Goal: Use online tool/utility

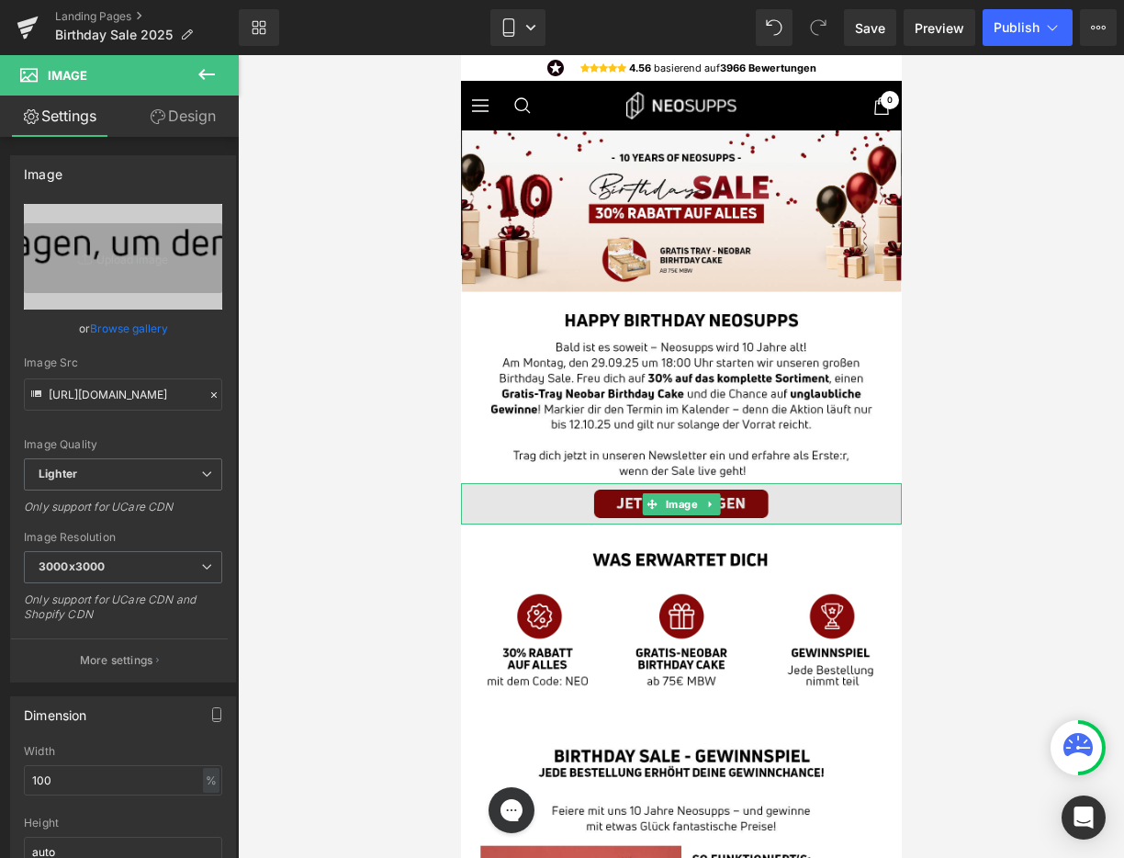
click at [629, 501] on img at bounding box center [680, 503] width 441 height 41
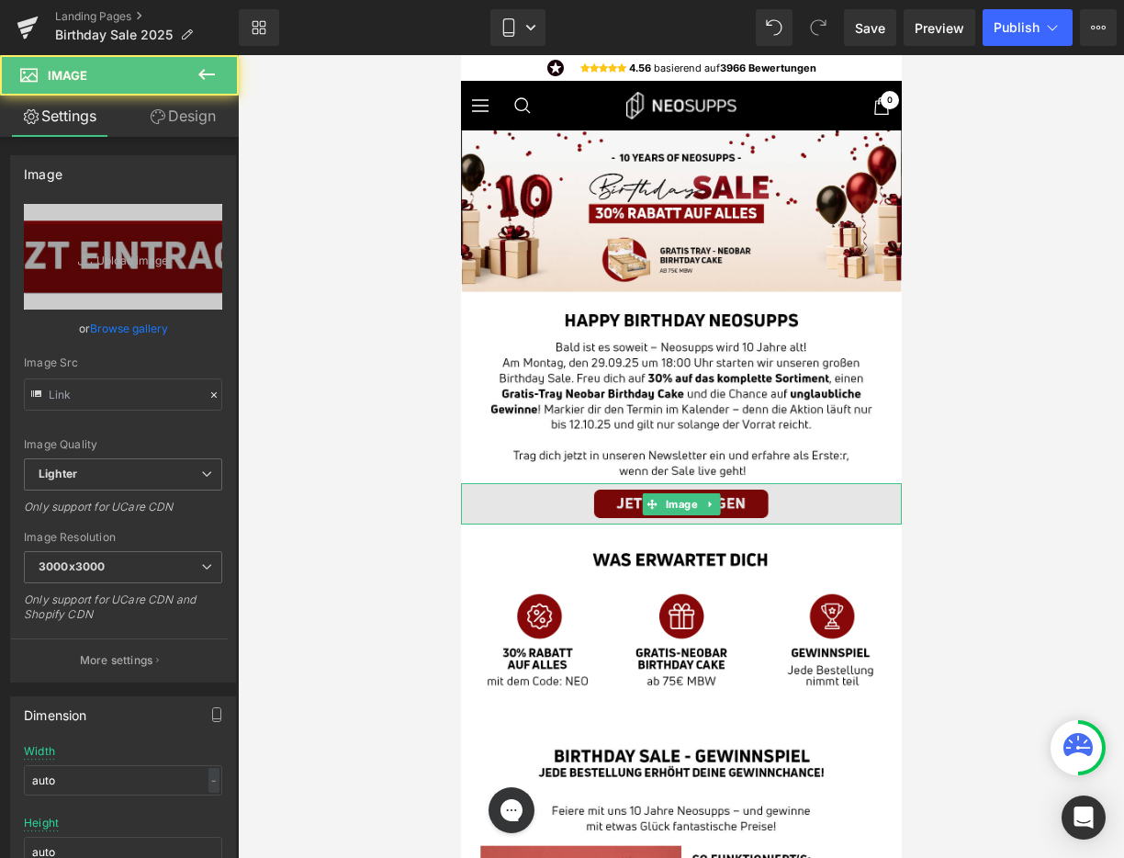
type input "[URL][DOMAIN_NAME]"
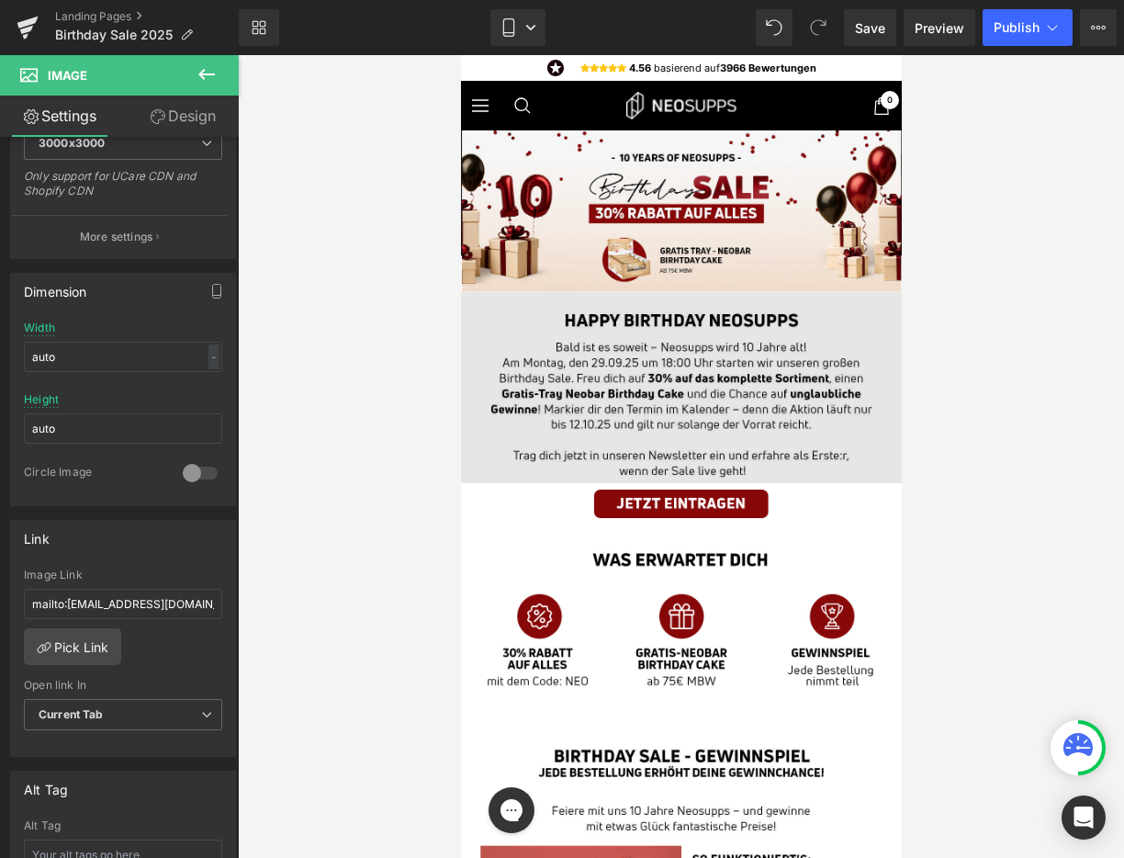
scroll to position [458, 0]
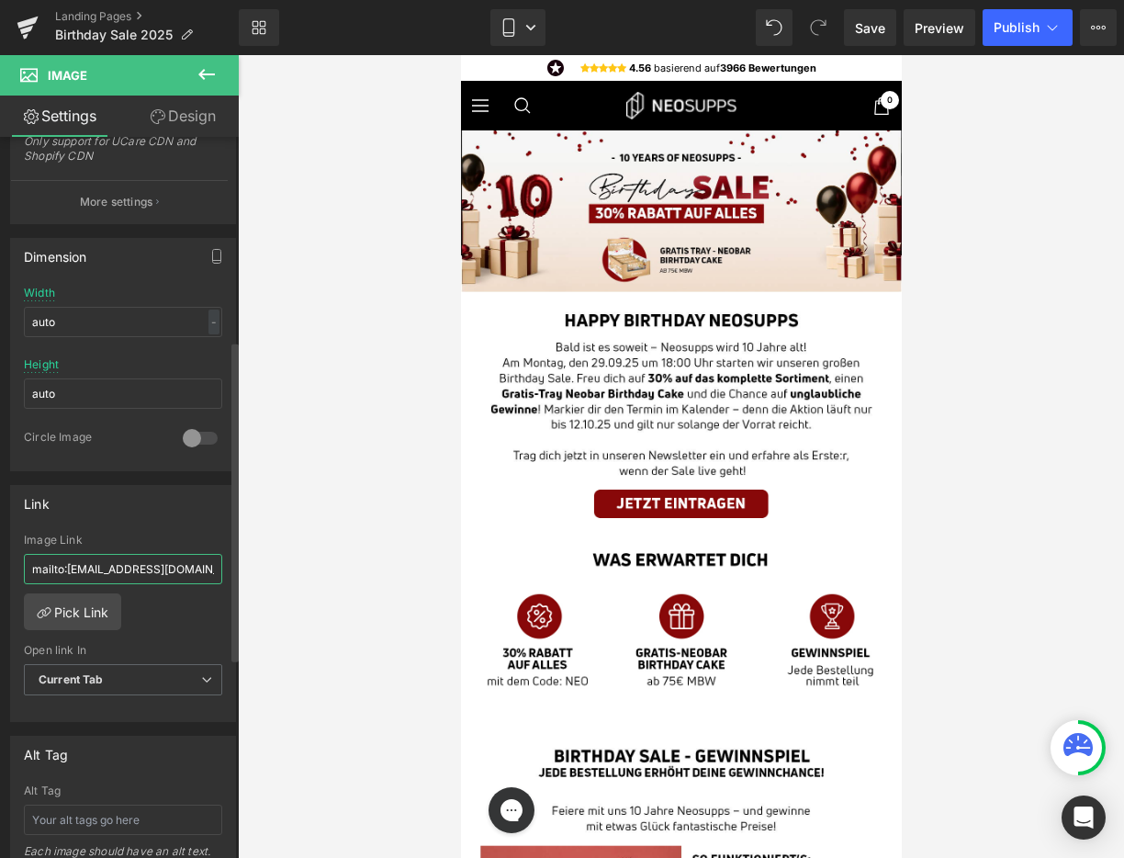
click at [172, 570] on input "mailto:[EMAIL_ADDRESS][DOMAIN_NAME]" at bounding box center [123, 569] width 198 height 30
paste input "[URL][DOMAIN_NAME]"
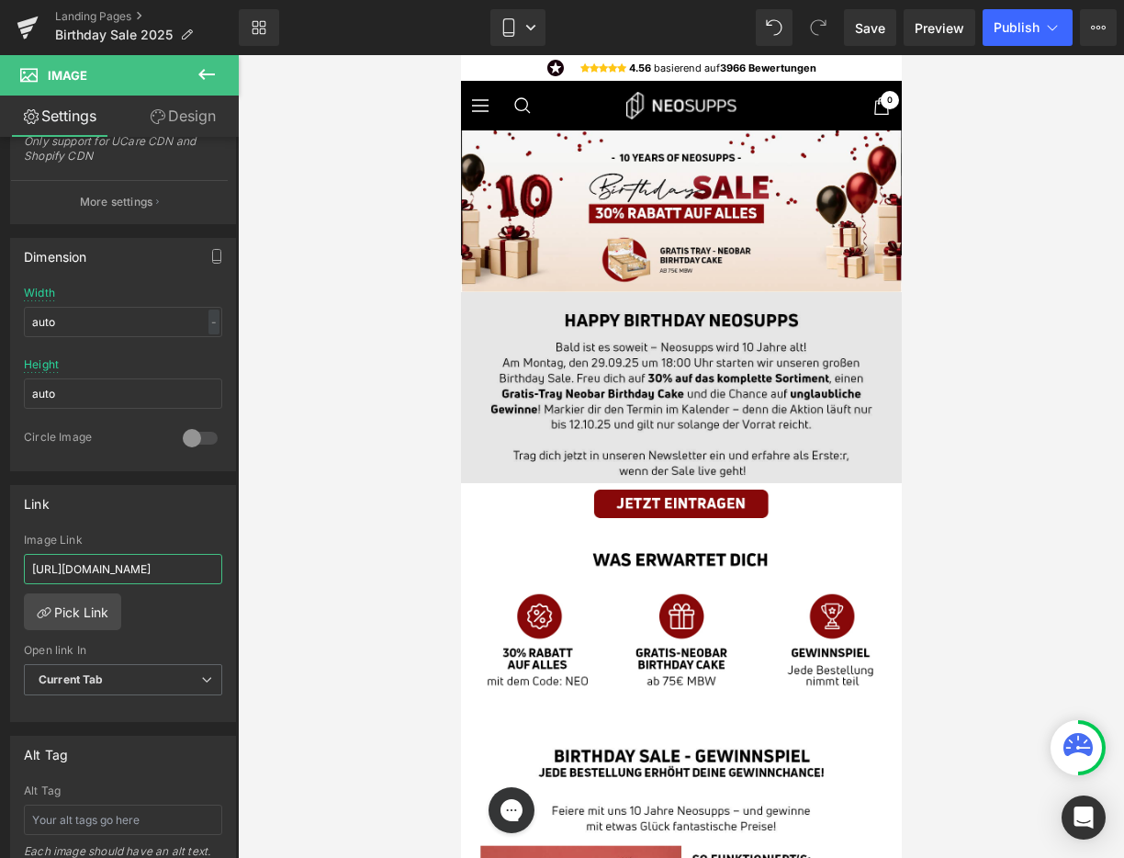
type input "[URL][DOMAIN_NAME]"
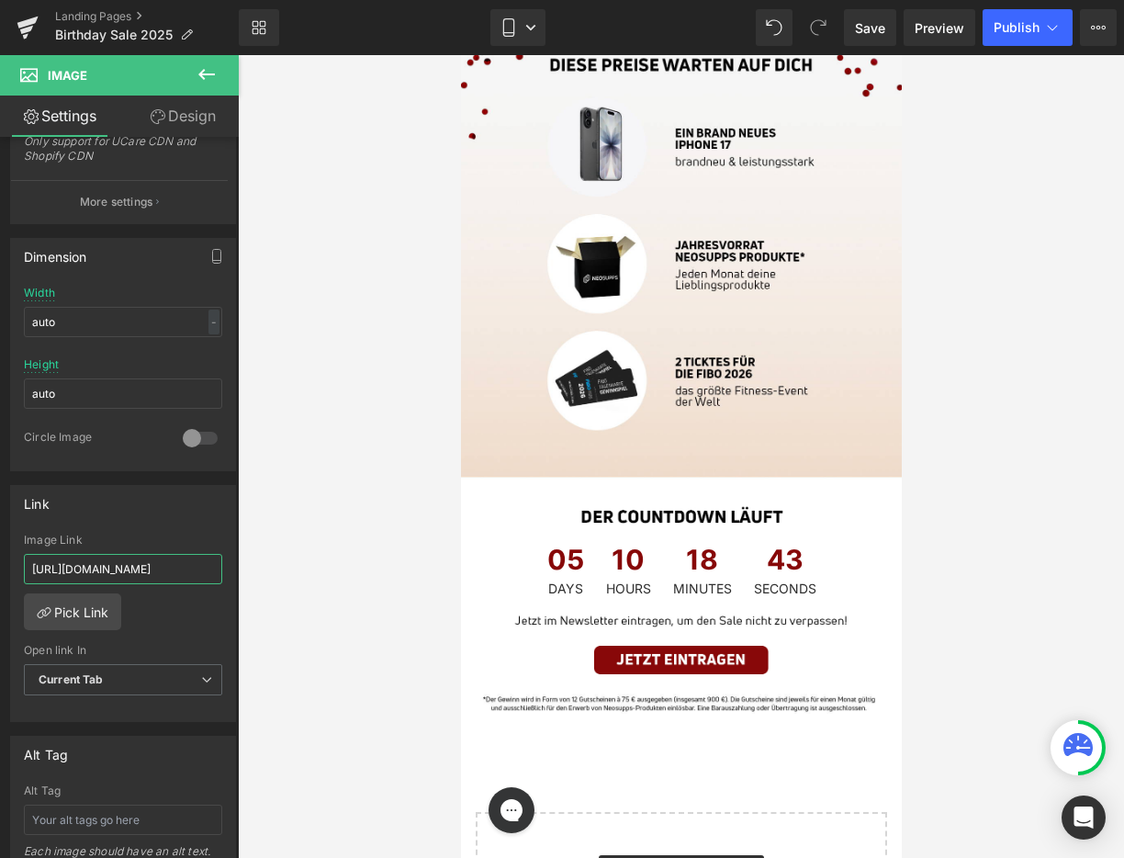
scroll to position [1089, 0]
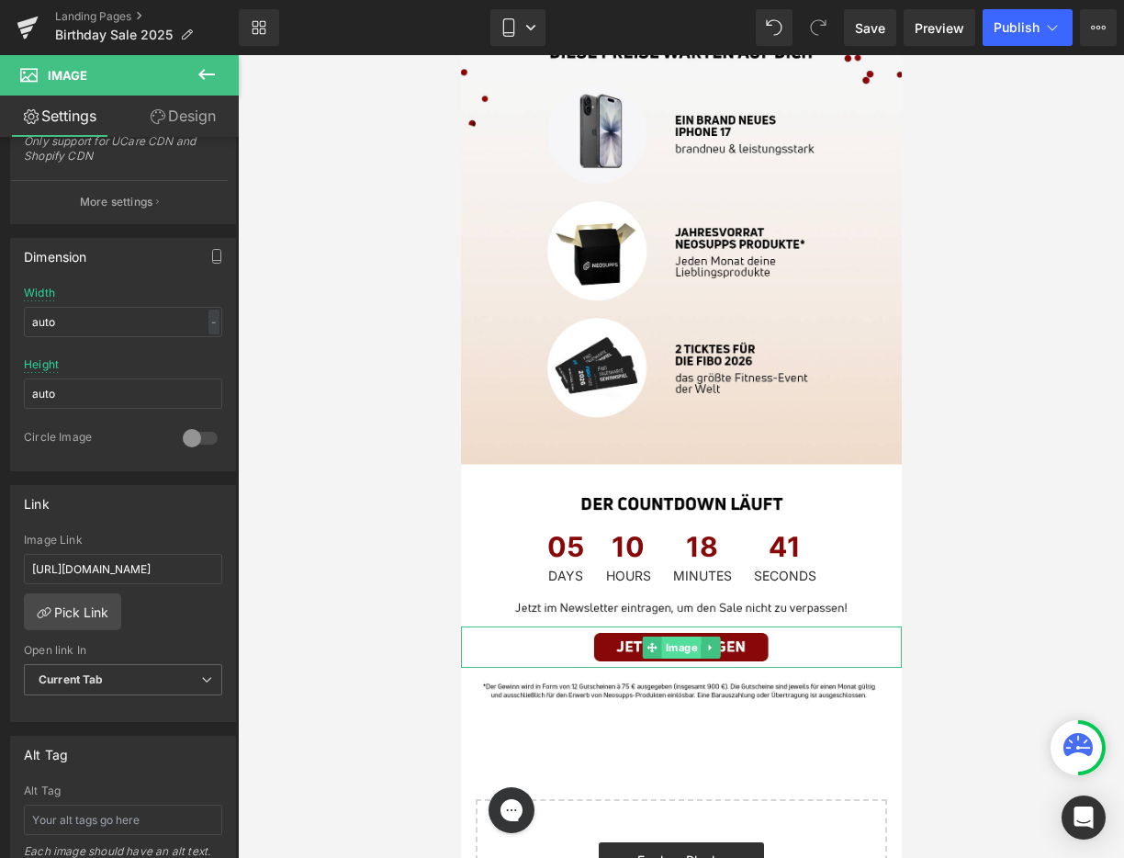
click at [682, 637] on span "Image" at bounding box center [681, 648] width 40 height 22
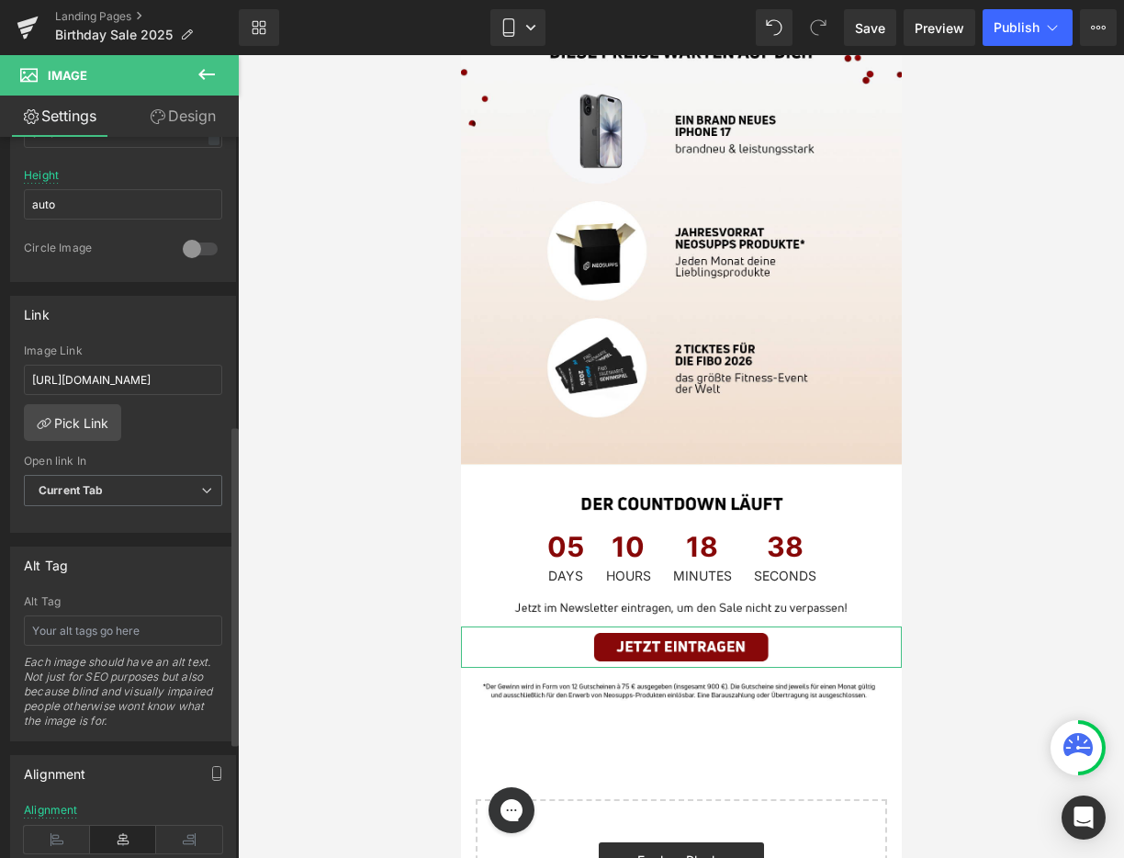
scroll to position [592, 0]
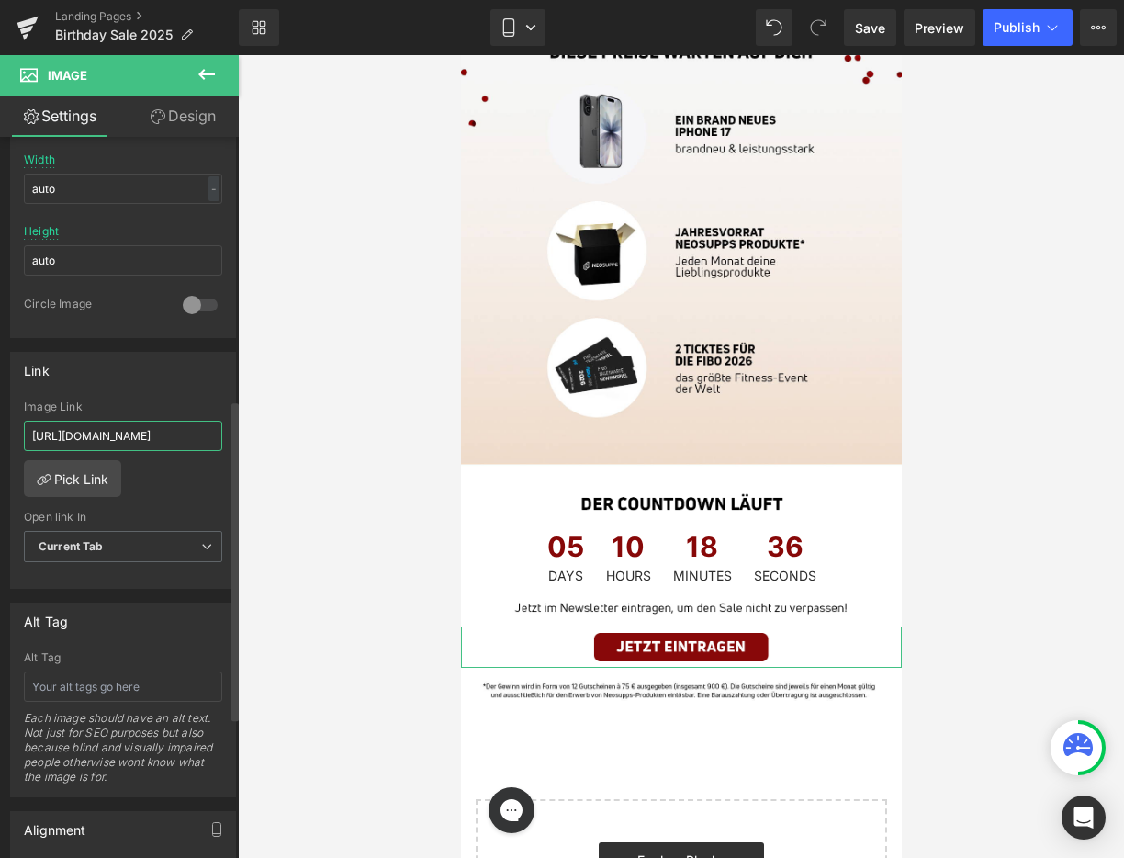
click at [145, 435] on input "[URL][DOMAIN_NAME]" at bounding box center [123, 436] width 198 height 30
paste input "[DOMAIN_NAME][URL]"
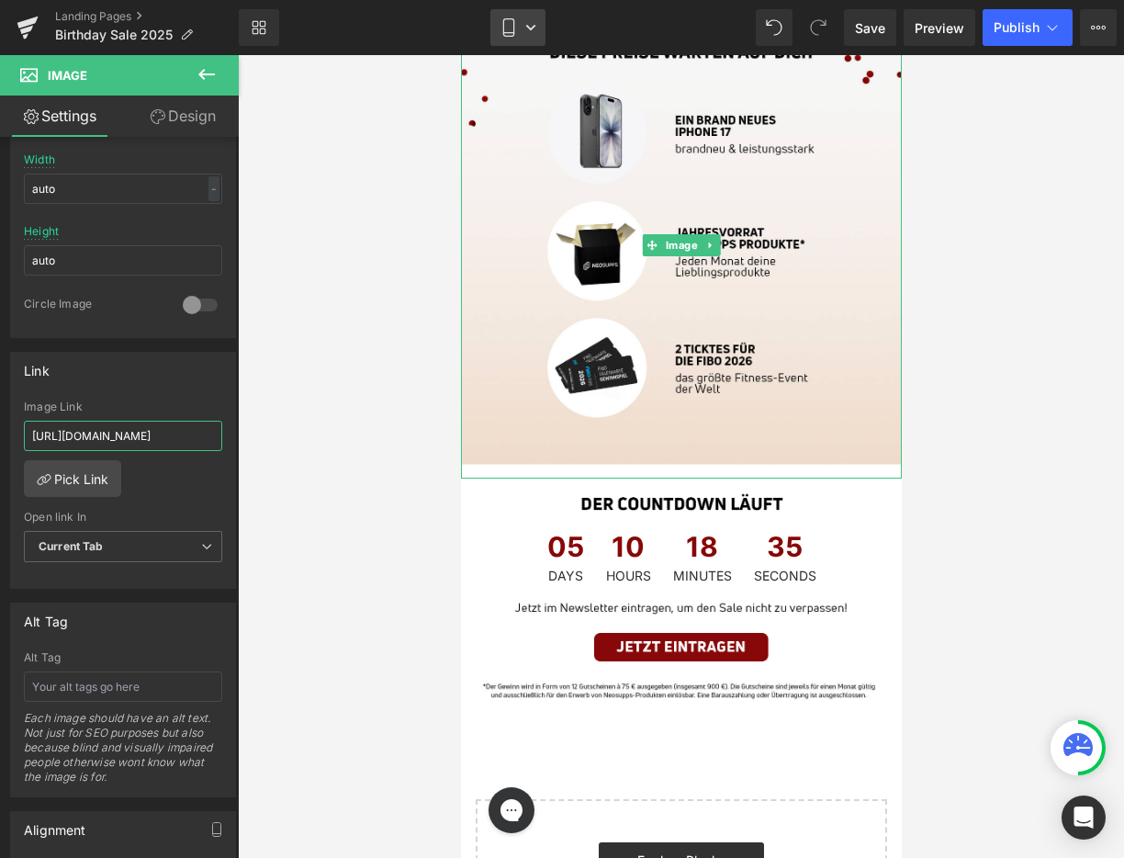
type input "[URL][DOMAIN_NAME]"
click at [531, 34] on link "Mobile" at bounding box center [518, 27] width 55 height 37
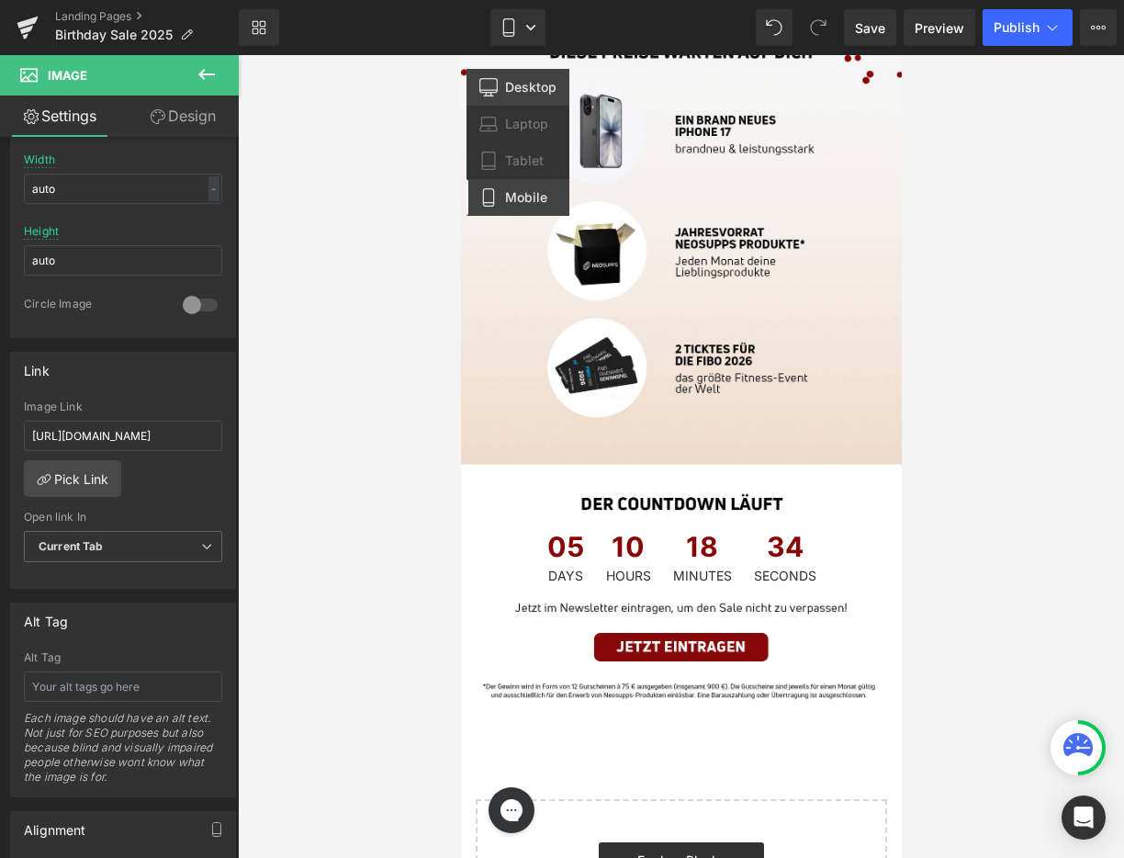
click at [529, 91] on span "Desktop" at bounding box center [530, 87] width 51 height 17
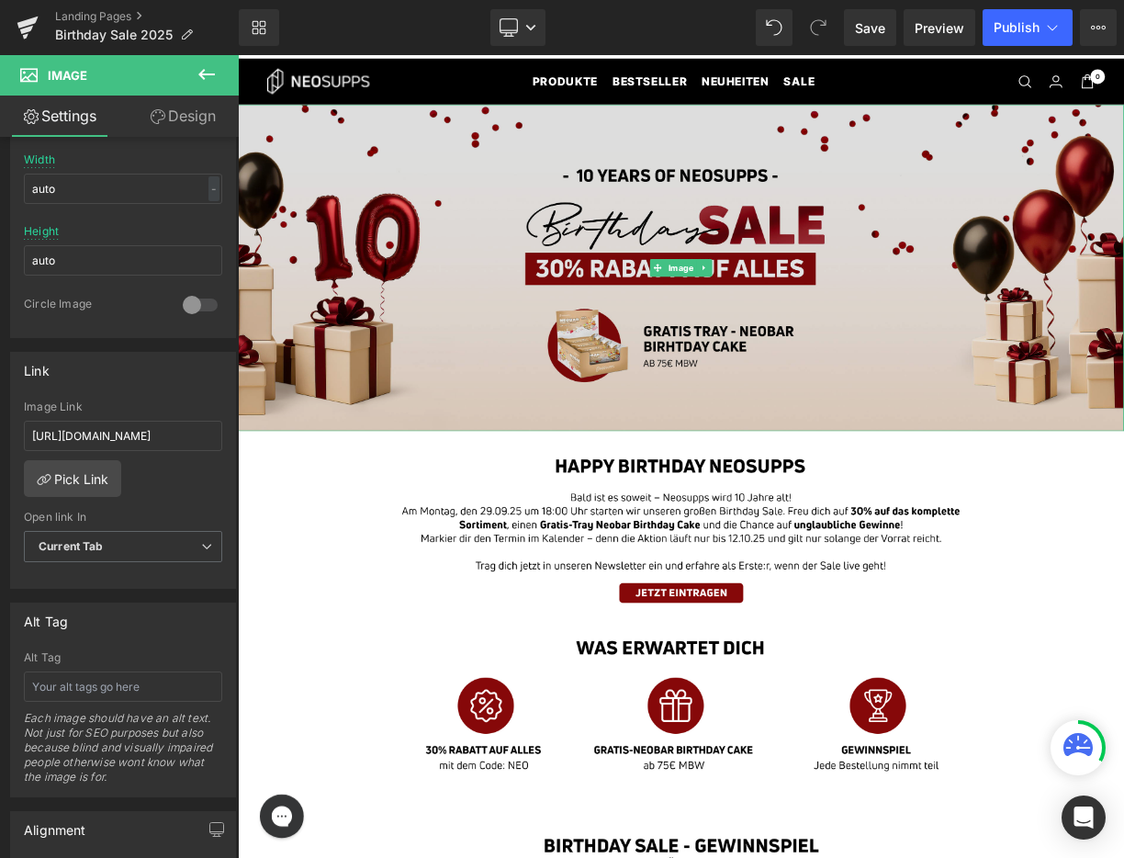
scroll to position [27, 0]
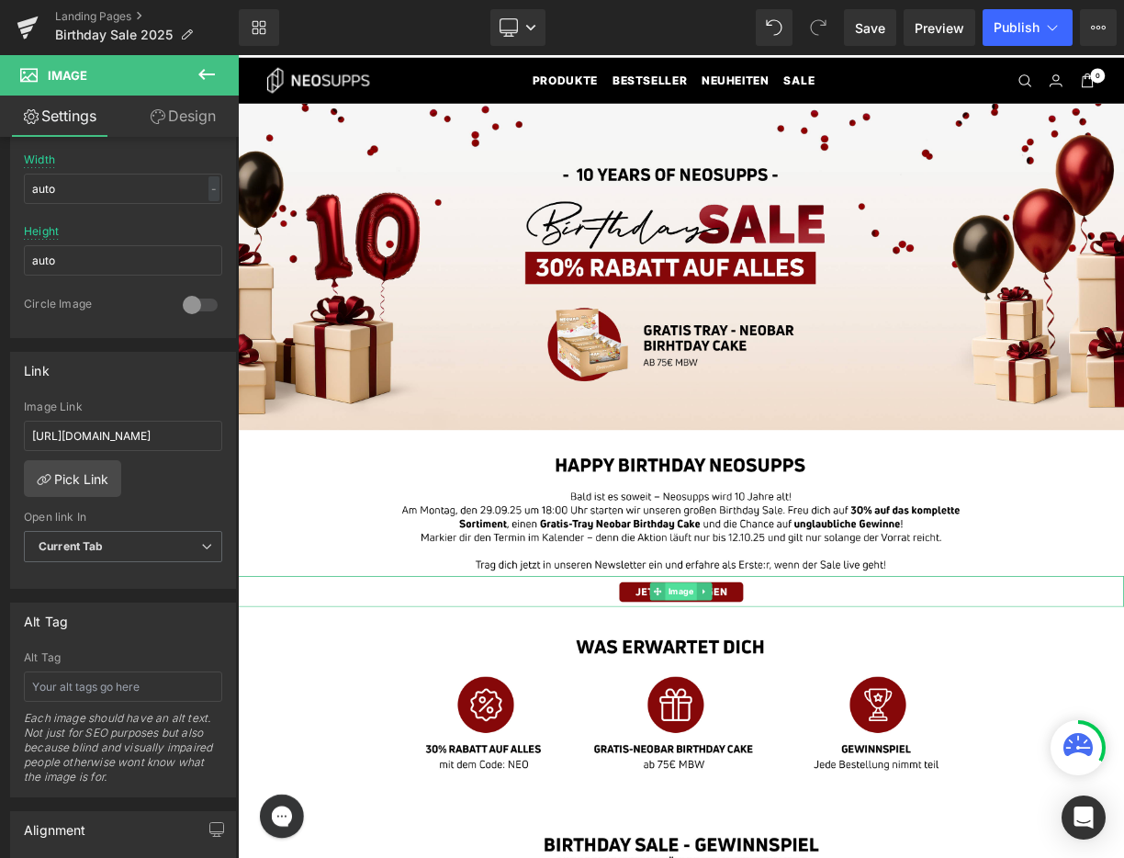
click at [796, 717] on span "Image" at bounding box center [794, 728] width 40 height 22
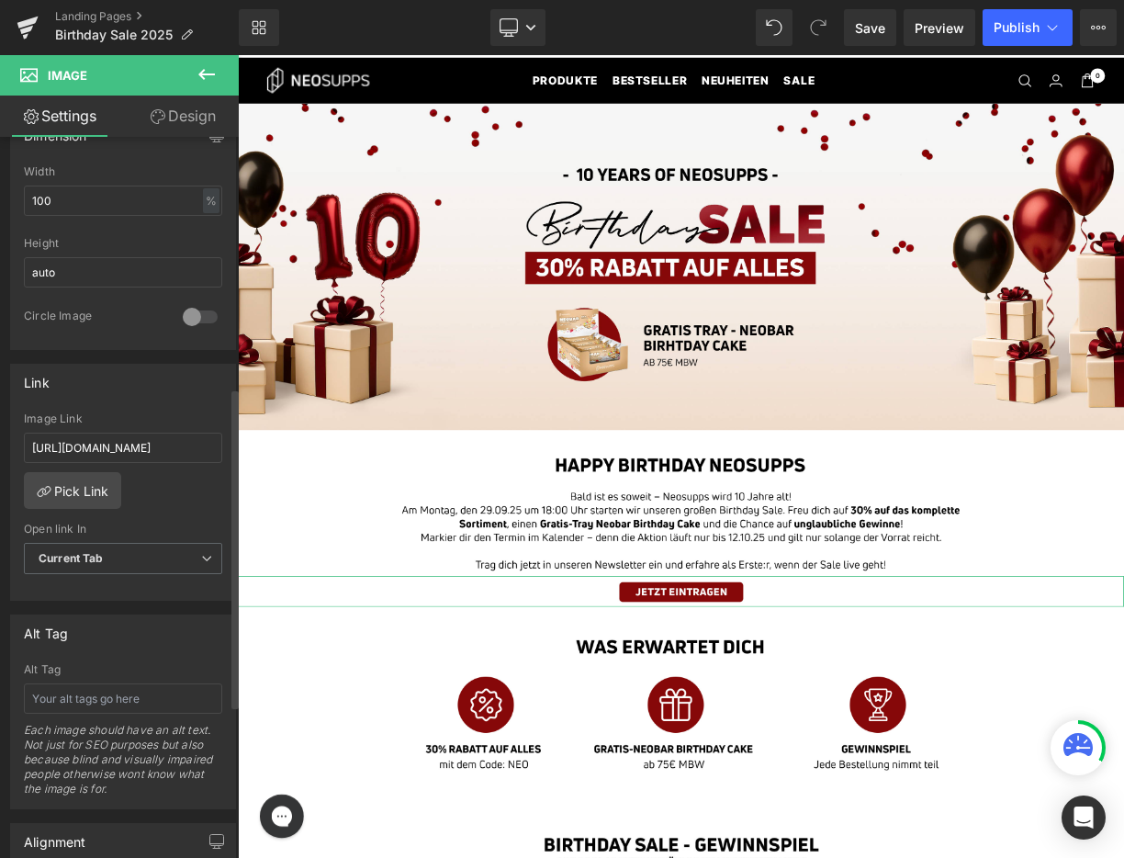
scroll to position [581, 0]
click at [134, 447] on input "[URL][DOMAIN_NAME]" at bounding box center [123, 447] width 198 height 30
paste input "[DOMAIN_NAME][URL]"
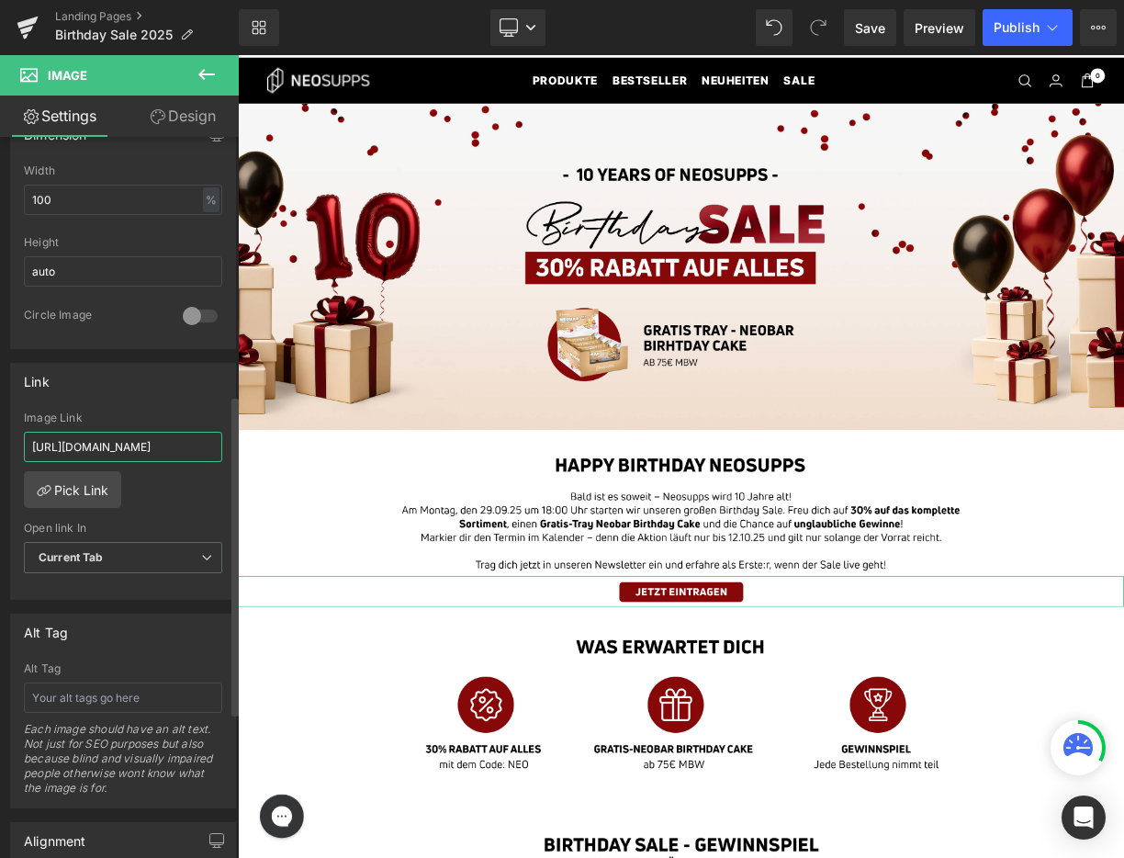
type input "[URL][DOMAIN_NAME]"
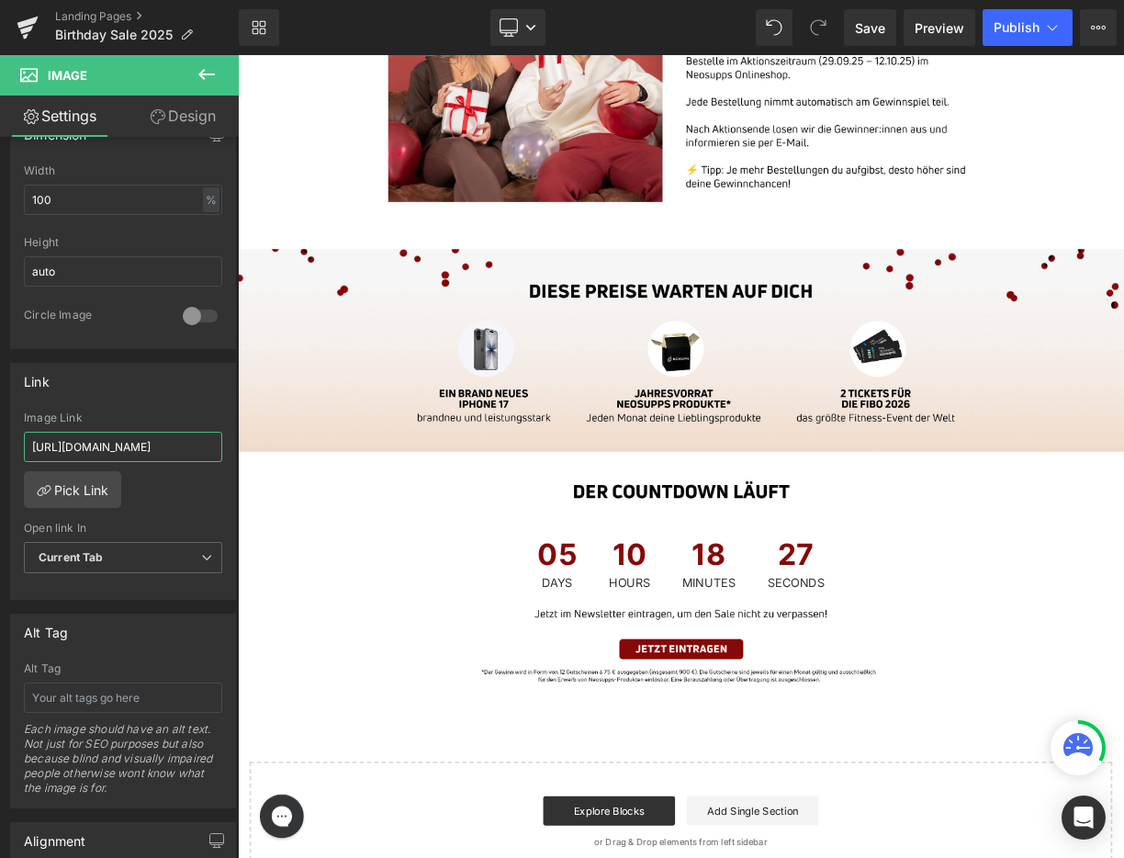
scroll to position [1197, 0]
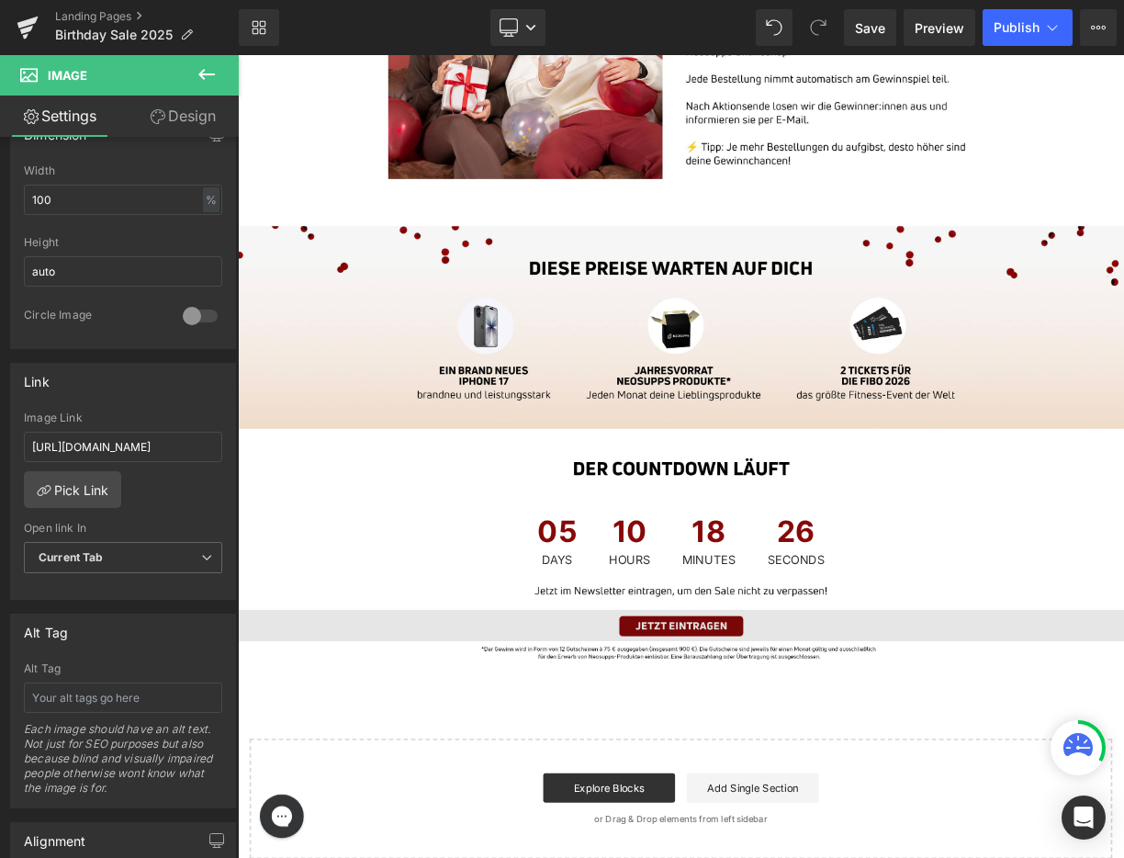
click at [786, 777] on div "Image" at bounding box center [794, 771] width 1112 height 40
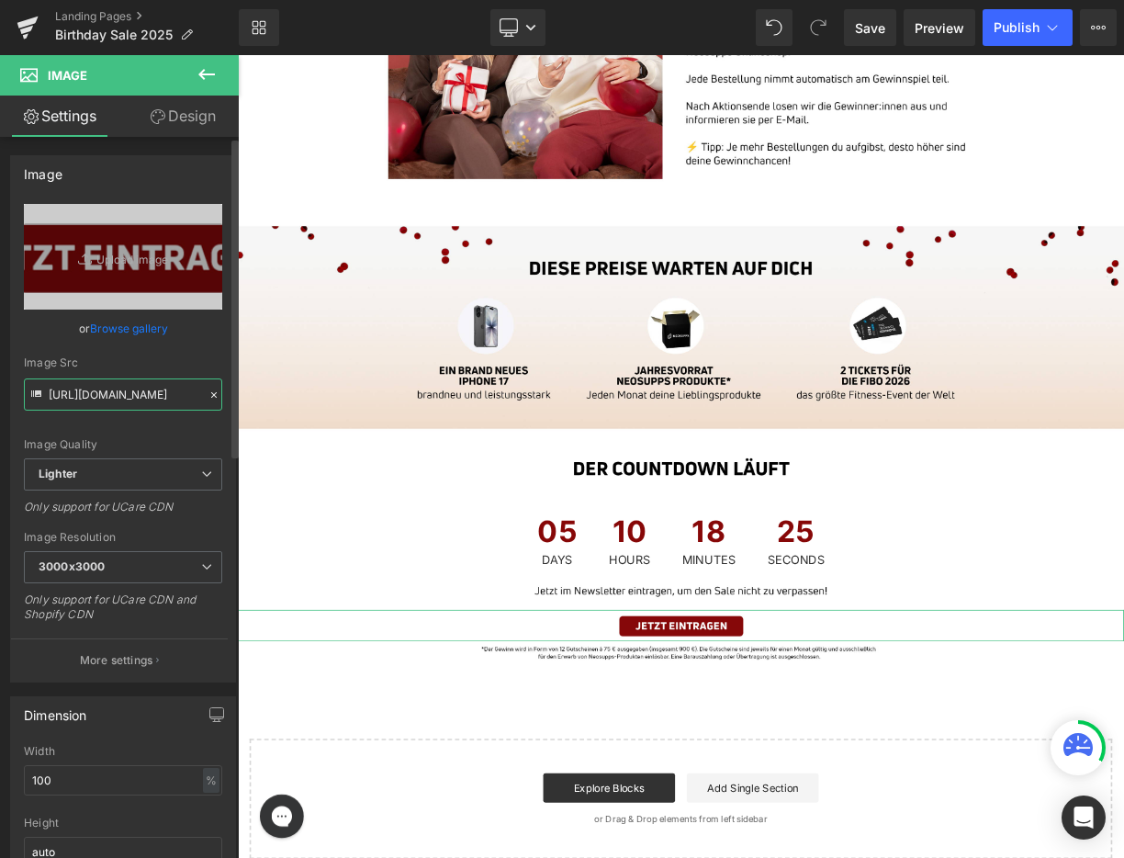
click at [113, 392] on input "[URL][DOMAIN_NAME]" at bounding box center [123, 395] width 198 height 32
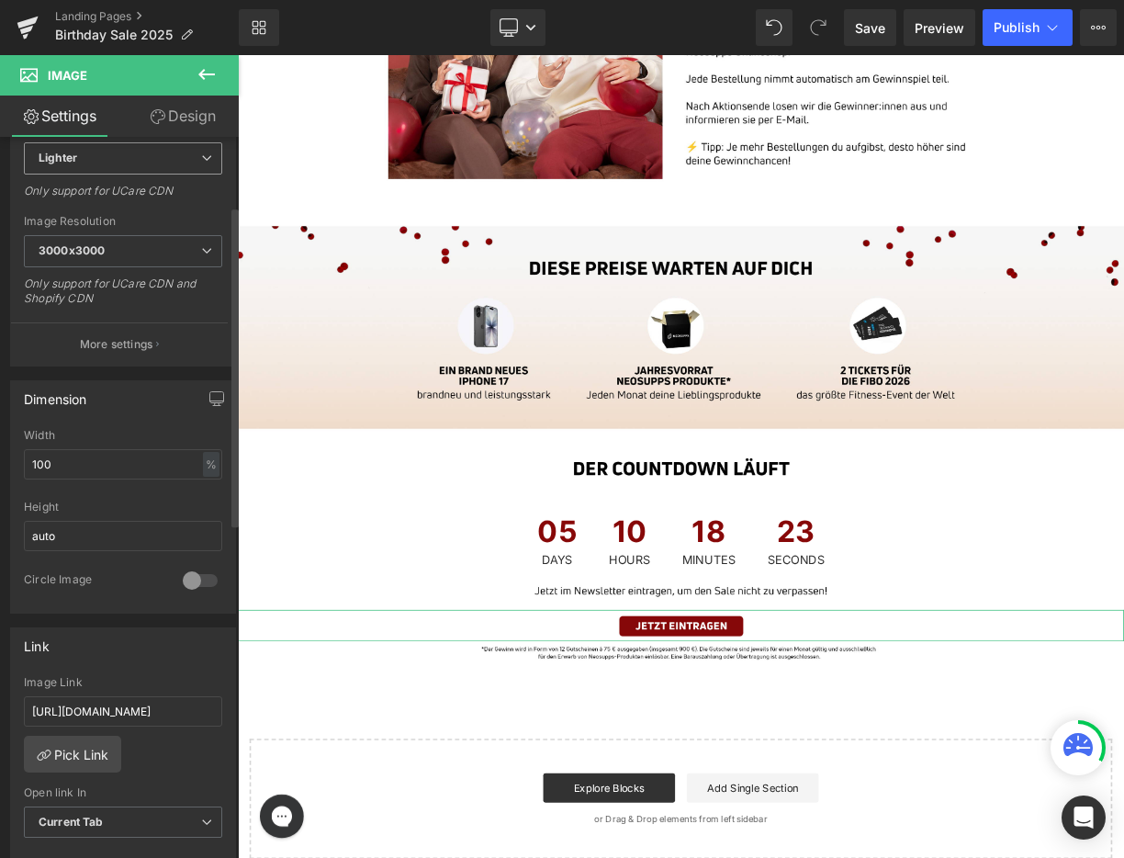
scroll to position [321, 0]
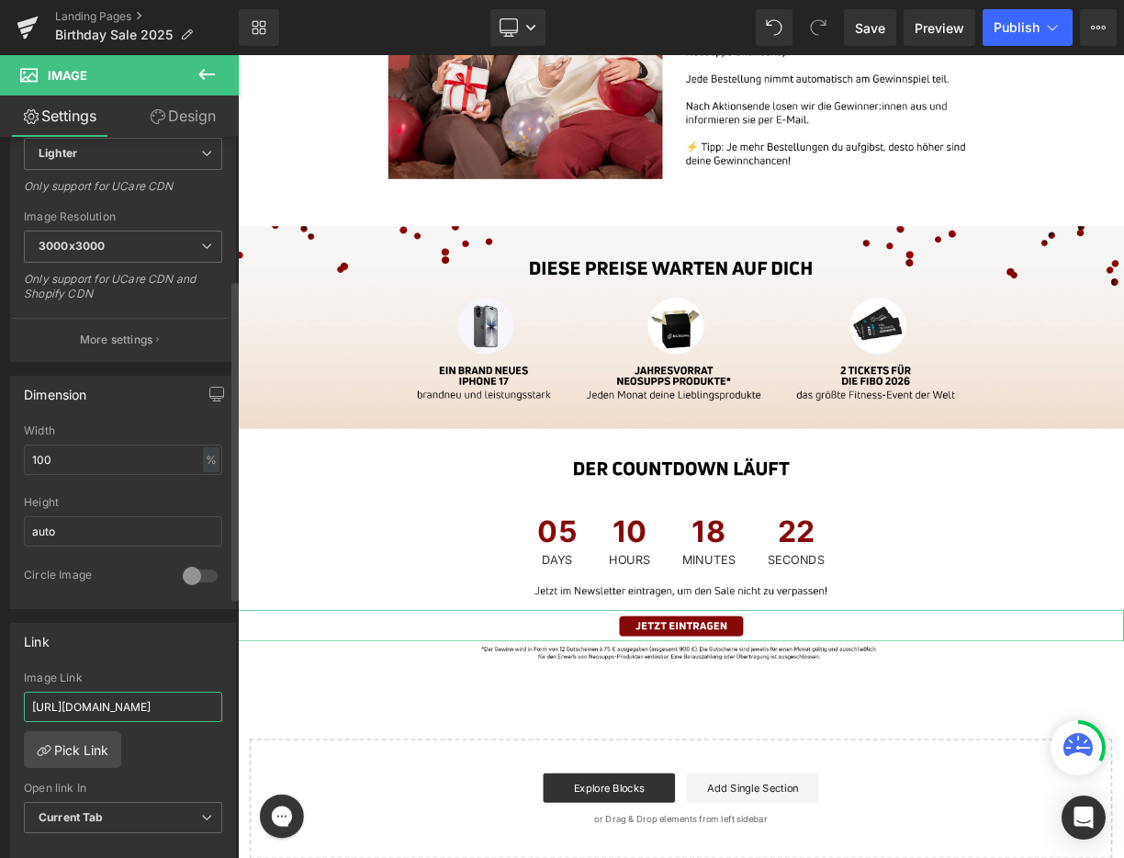
click at [102, 699] on input "[URL][DOMAIN_NAME]" at bounding box center [123, 707] width 198 height 30
paste input "[DOMAIN_NAME][URL]"
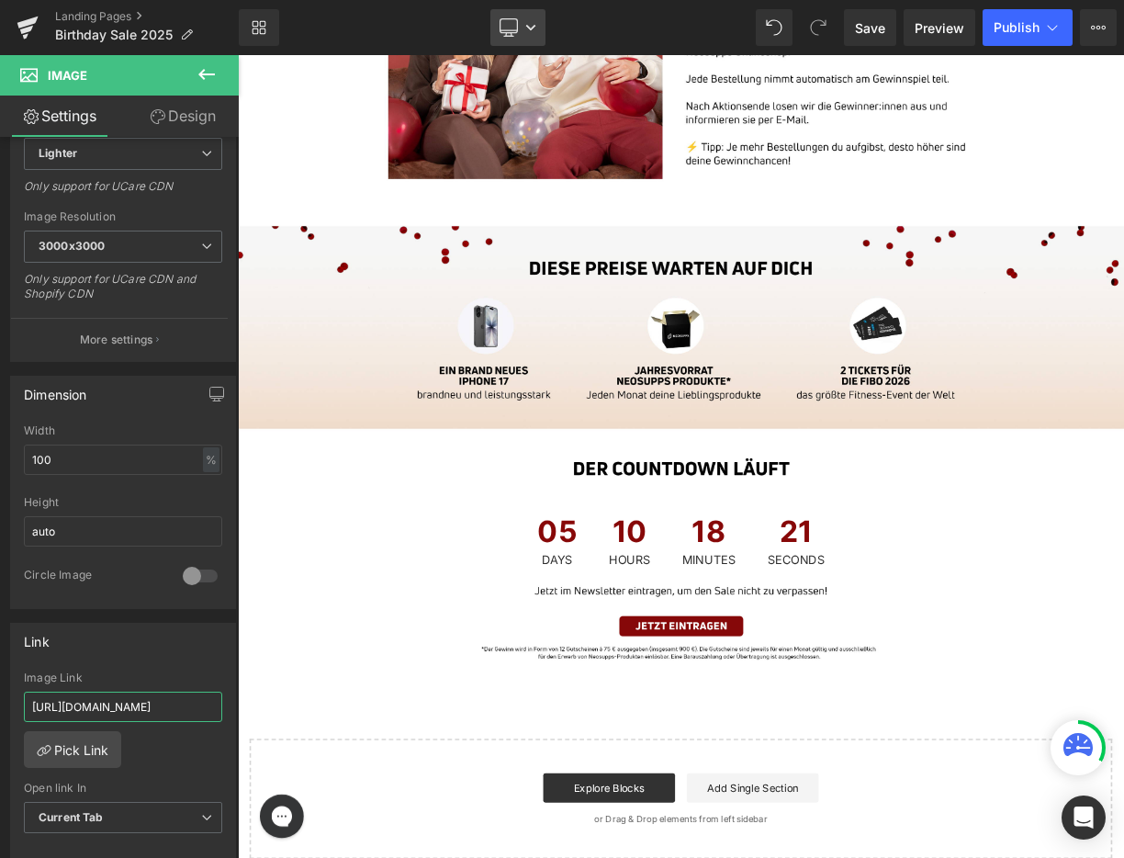
type input "[URL][DOMAIN_NAME]"
click at [535, 34] on link "Desktop" at bounding box center [518, 27] width 55 height 37
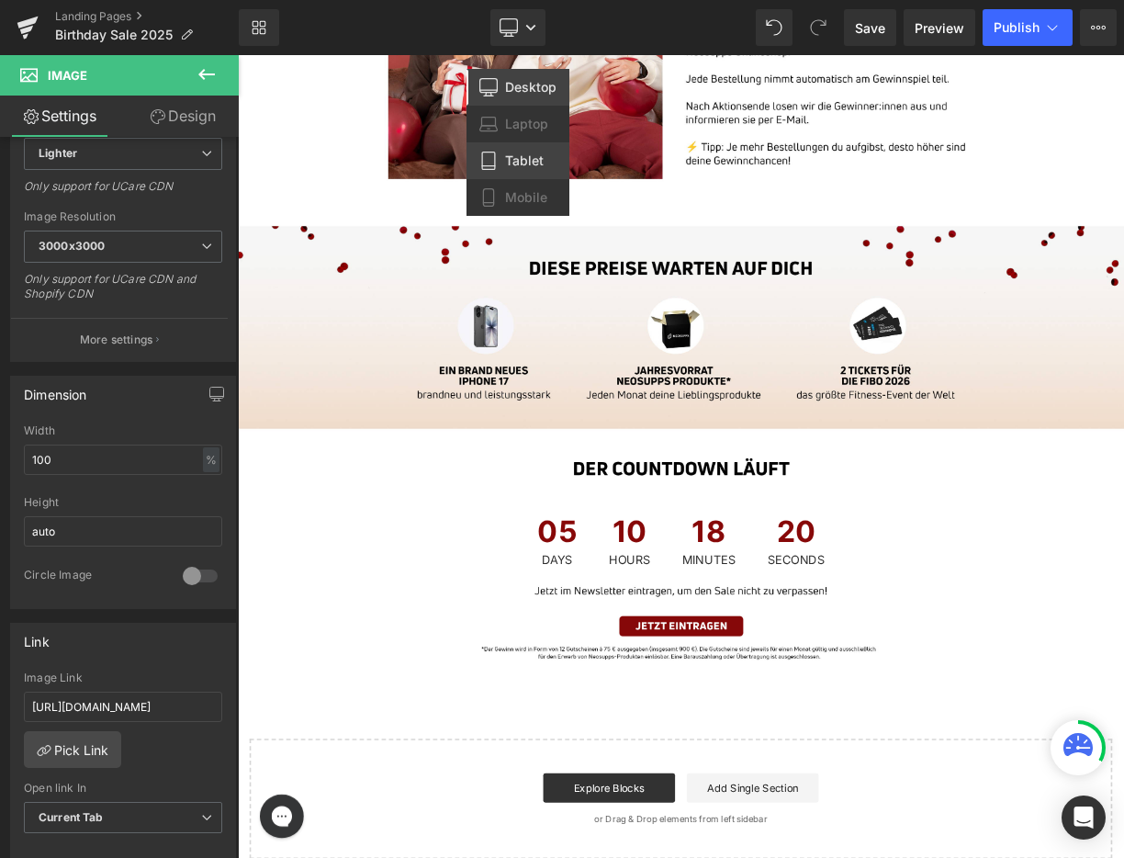
click at [548, 152] on link "Tablet" at bounding box center [518, 160] width 103 height 37
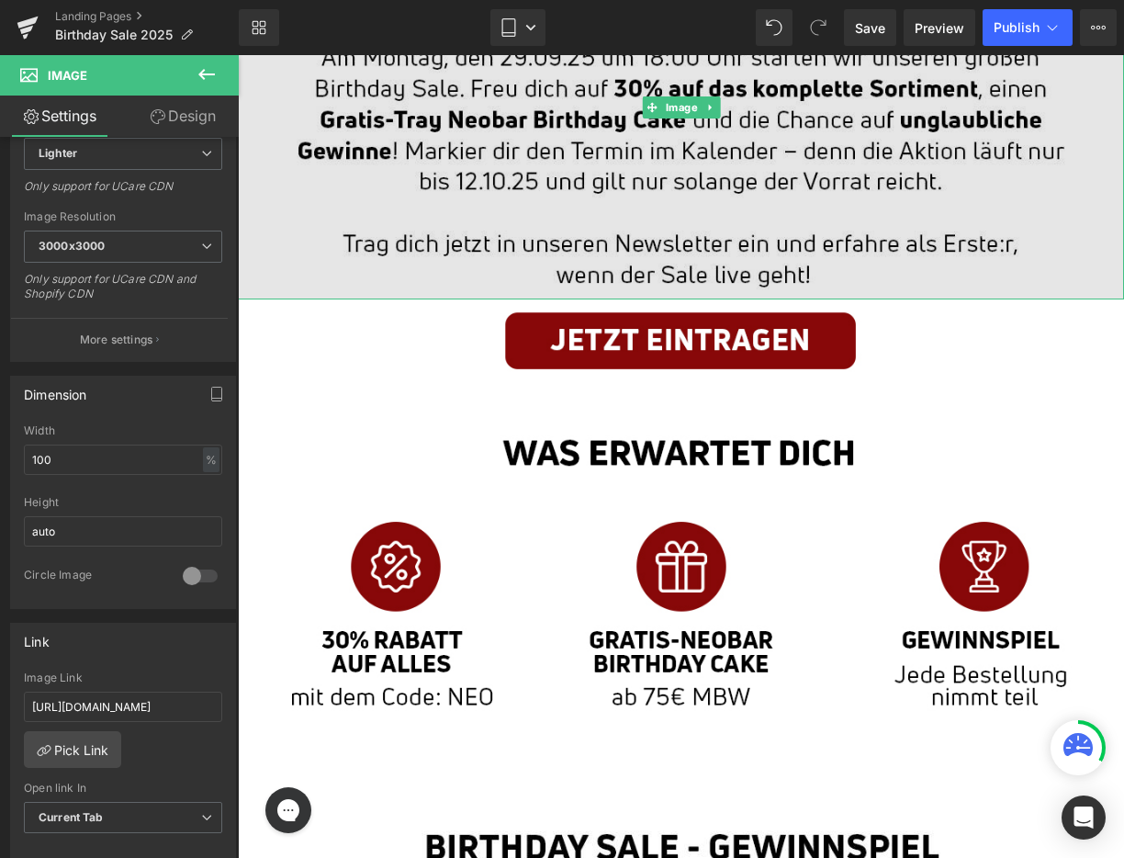
scroll to position [635, 0]
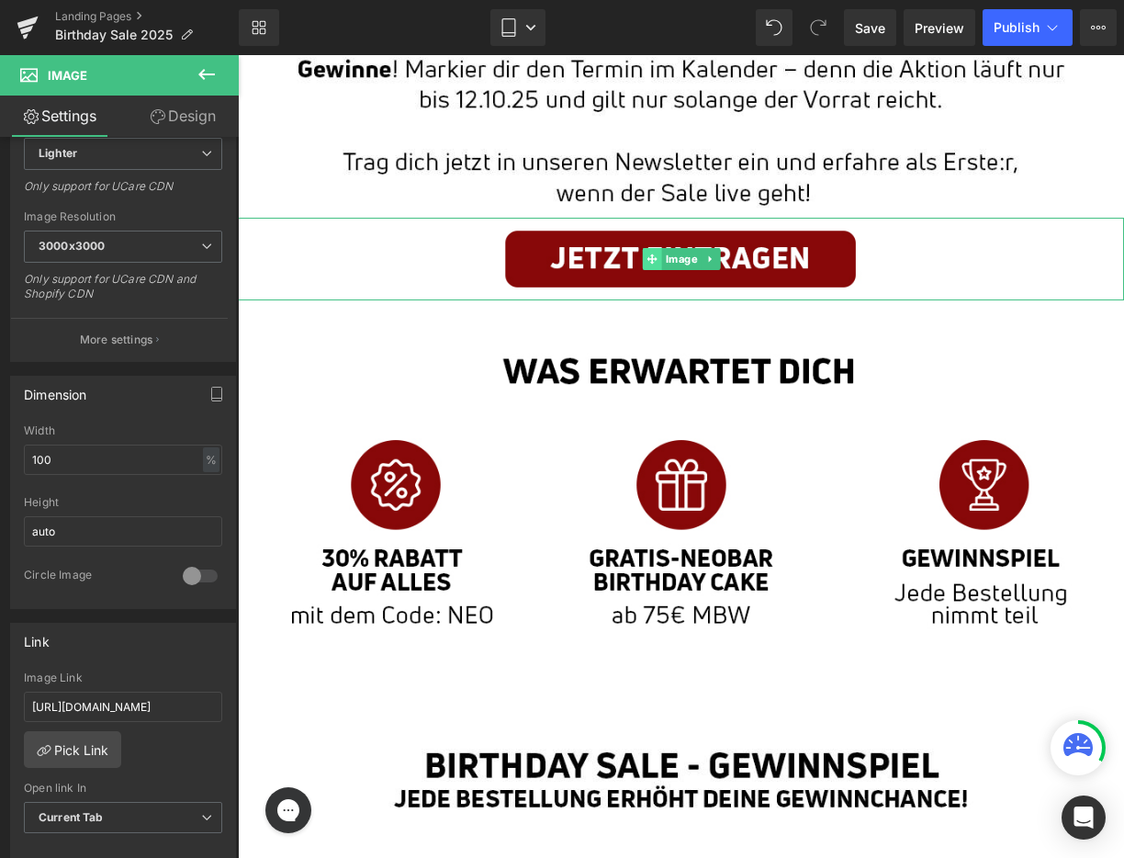
click at [647, 251] on span at bounding box center [651, 259] width 19 height 22
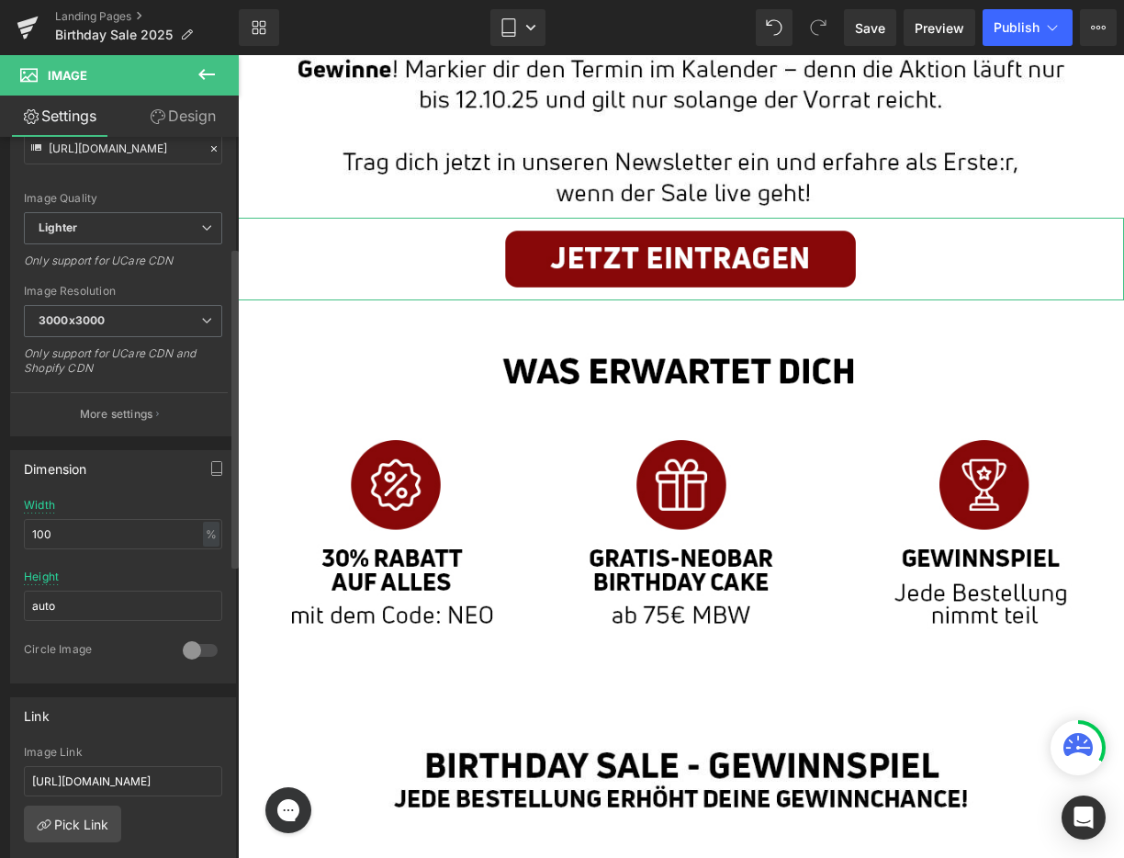
scroll to position [251, 0]
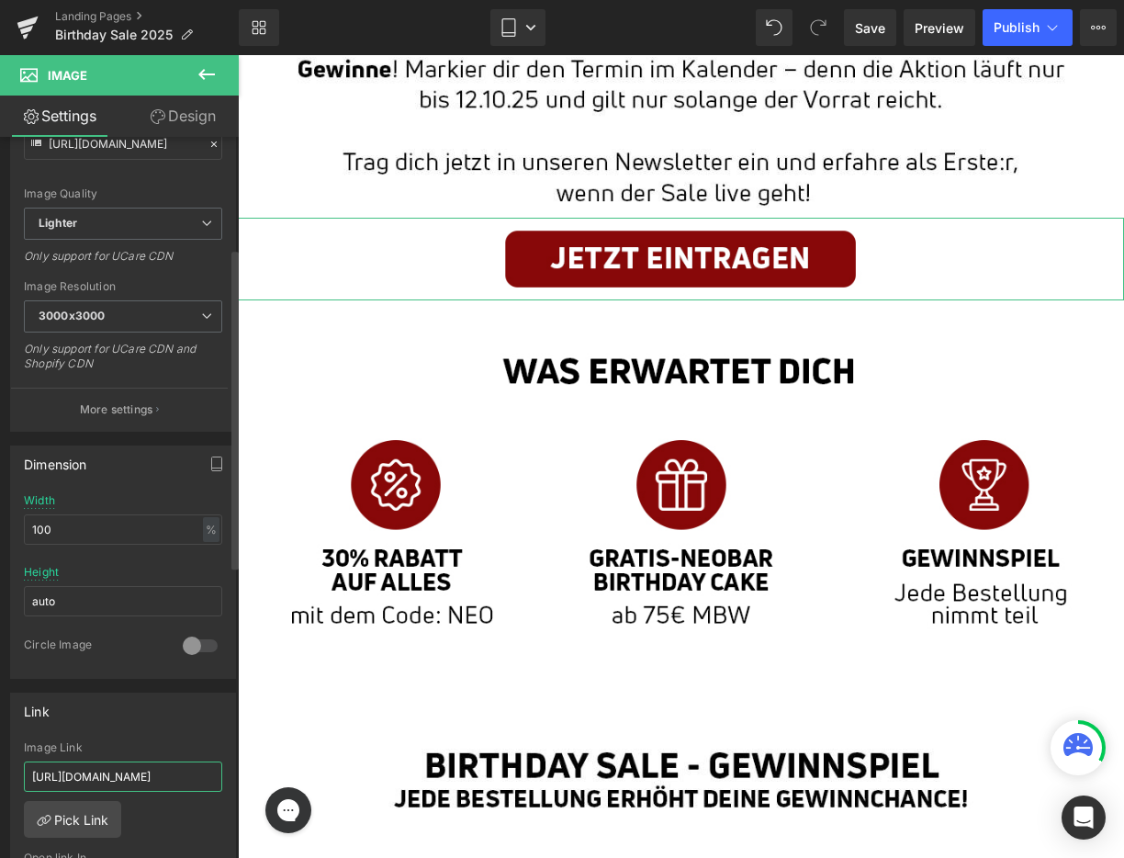
click at [175, 776] on input "[URL][DOMAIN_NAME]" at bounding box center [123, 777] width 198 height 30
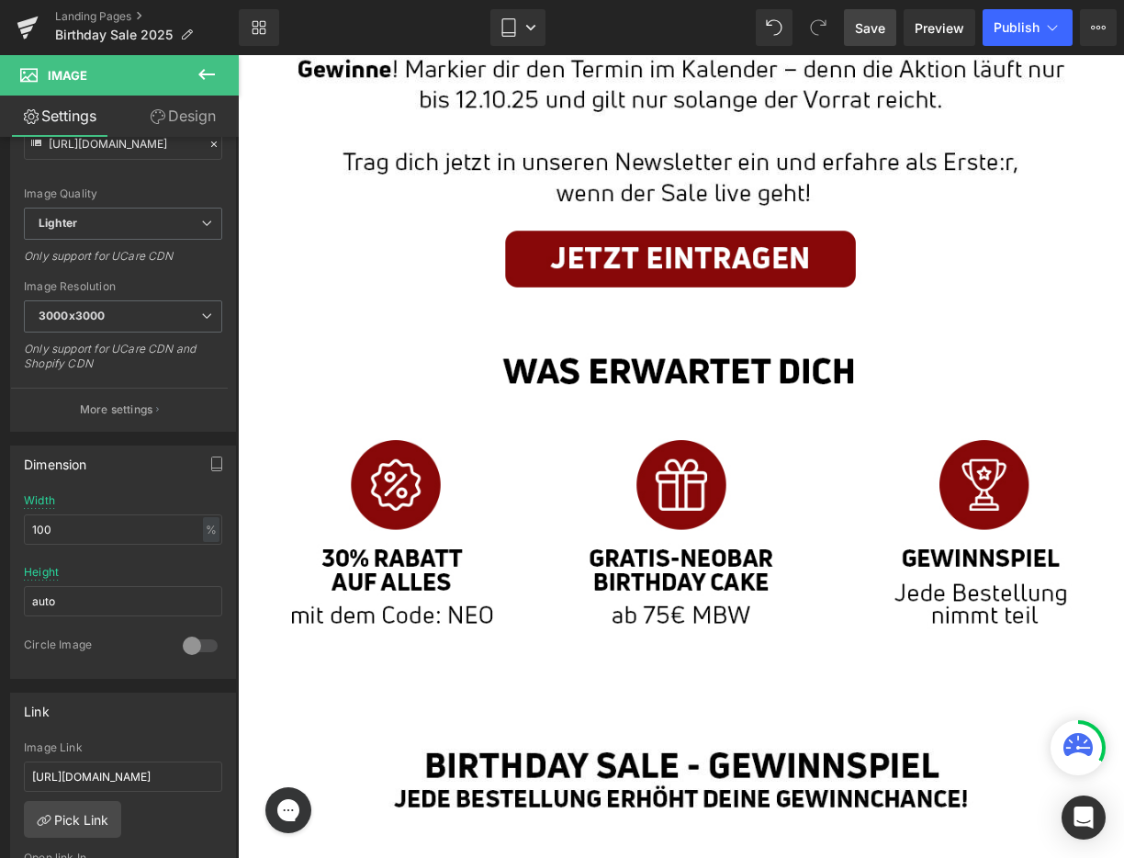
click at [867, 33] on span "Save" at bounding box center [870, 27] width 30 height 19
click at [955, 28] on span "Preview" at bounding box center [940, 27] width 50 height 19
